Goal: Task Accomplishment & Management: Use online tool/utility

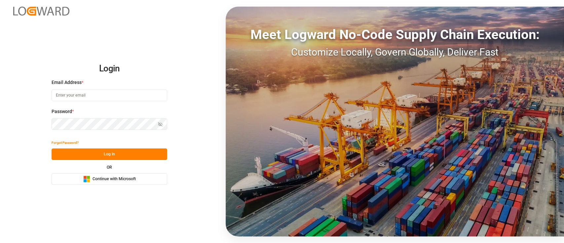
click at [121, 176] on div "Microsoft Logo Continue with Microsoft" at bounding box center [109, 179] width 53 height 7
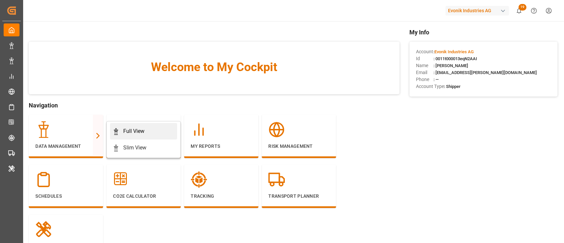
click at [118, 126] on link "Full View" at bounding box center [143, 131] width 67 height 17
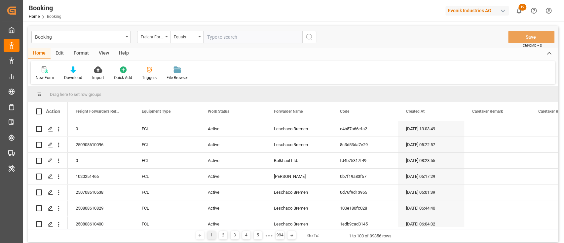
click at [77, 43] on div "Booking Freight Forwarder's Reference No. Equals Save Ctrl/CMD + S" at bounding box center [293, 37] width 530 height 22
click at [76, 55] on div "Format" at bounding box center [81, 53] width 25 height 11
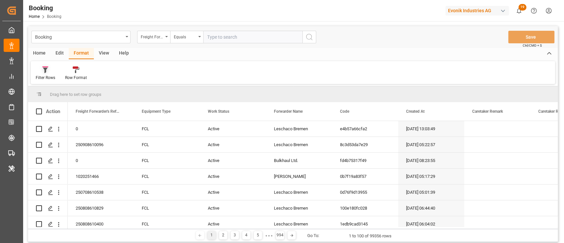
click at [43, 76] on div "Filter Rows" at bounding box center [46, 78] width 20 height 6
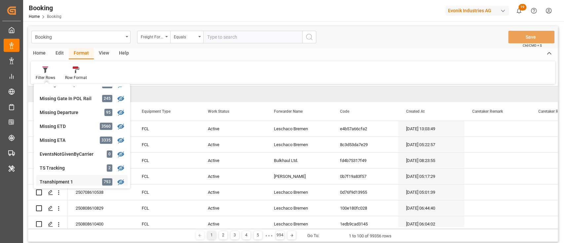
scroll to position [93, 0]
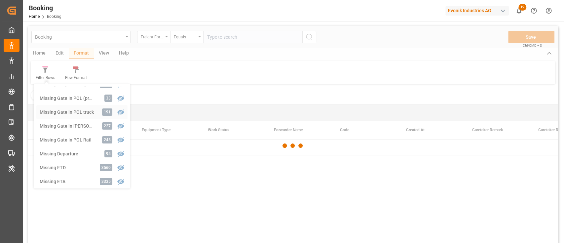
click at [55, 112] on div "Booking Freight Forwarder's Reference No. Equals Save Ctrl/CMD + S Home Edit Fo…" at bounding box center [293, 143] width 530 height 234
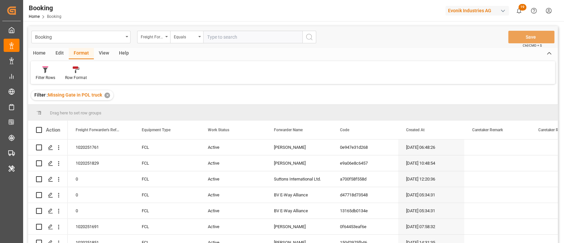
click at [105, 54] on div "View" at bounding box center [104, 53] width 20 height 11
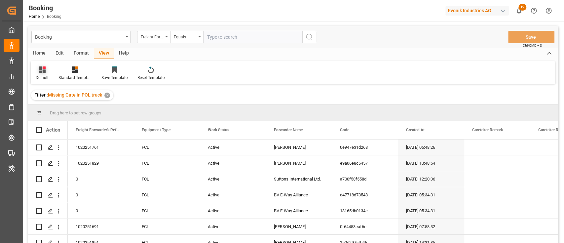
click at [42, 74] on div "Default" at bounding box center [42, 73] width 23 height 15
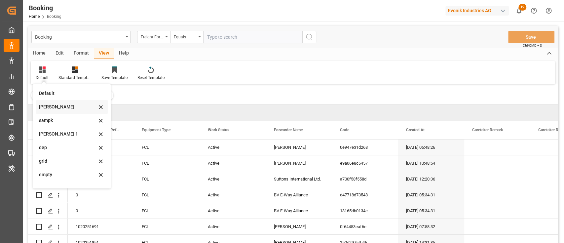
click at [48, 110] on div "[PERSON_NAME]" at bounding box center [68, 107] width 58 height 7
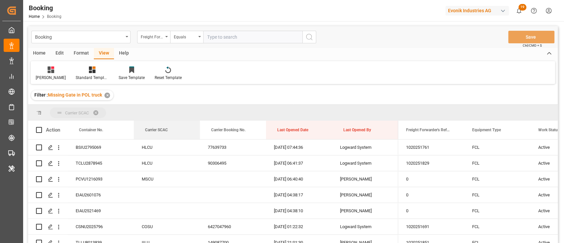
drag, startPoint x: 151, startPoint y: 130, endPoint x: 154, endPoint y: 119, distance: 11.5
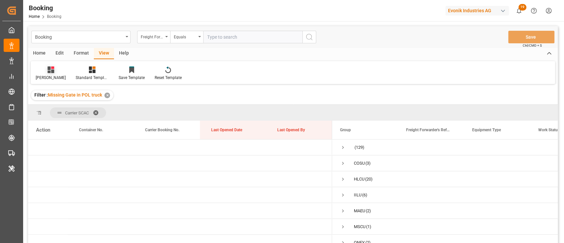
click at [38, 75] on div "[PERSON_NAME]" at bounding box center [51, 78] width 30 height 6
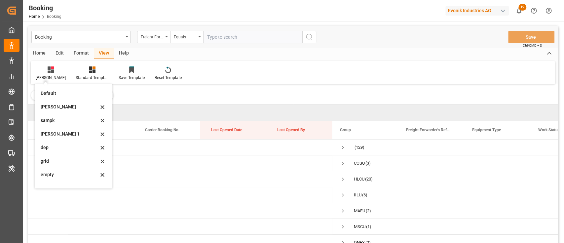
click at [75, 54] on div "Format" at bounding box center [81, 53] width 25 height 11
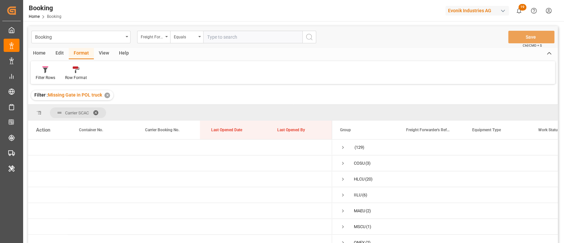
click at [24, 78] on main "Booking Freight Forwarder's Reference No. Equals Save Ctrl/CMD + S Home Edit Fo…" at bounding box center [293, 143] width 540 height 234
click at [39, 73] on div "Filter Rows" at bounding box center [45, 73] width 29 height 15
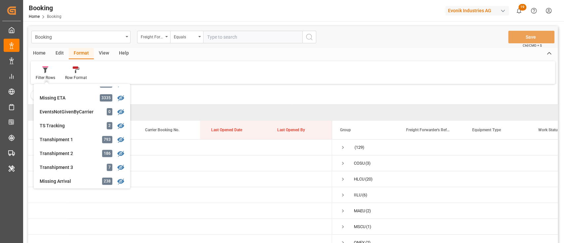
scroll to position [88, 0]
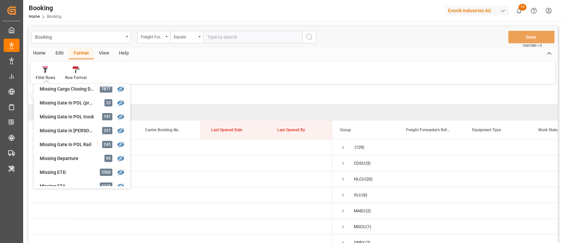
click at [281, 69] on div "Filter Rows GHM Tracking 2695 [PERSON_NAME] 0 Evonik3rdParty 0 Business Line to…" at bounding box center [293, 72] width 525 height 23
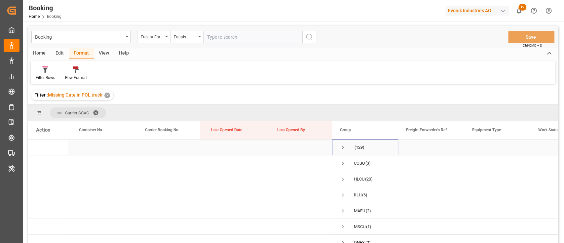
click at [341, 145] on span "Press SPACE to select this row." at bounding box center [343, 148] width 6 height 6
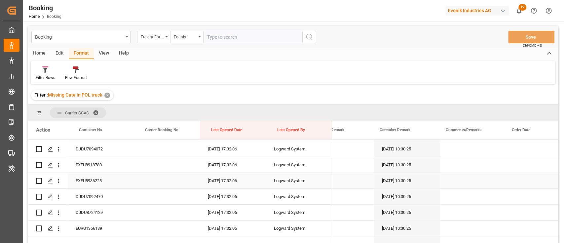
scroll to position [0, 503]
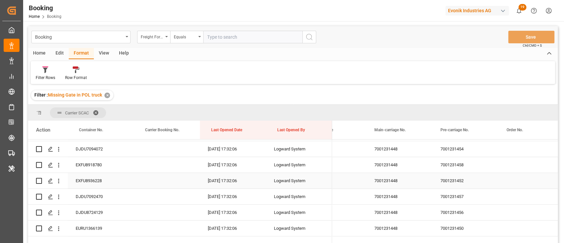
click at [382, 181] on div "7001231448" at bounding box center [400, 181] width 66 height 16
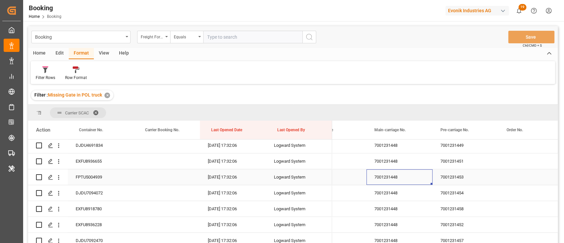
click at [381, 180] on div "7001231448" at bounding box center [400, 177] width 66 height 16
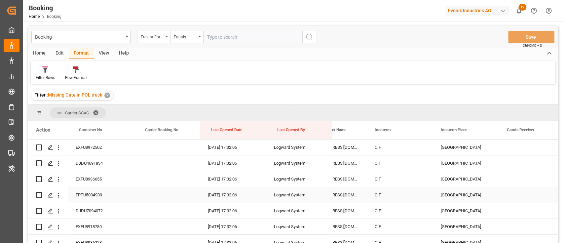
click at [88, 197] on div "FPTU5004939" at bounding box center [101, 195] width 66 height 16
